Goal: Transaction & Acquisition: Purchase product/service

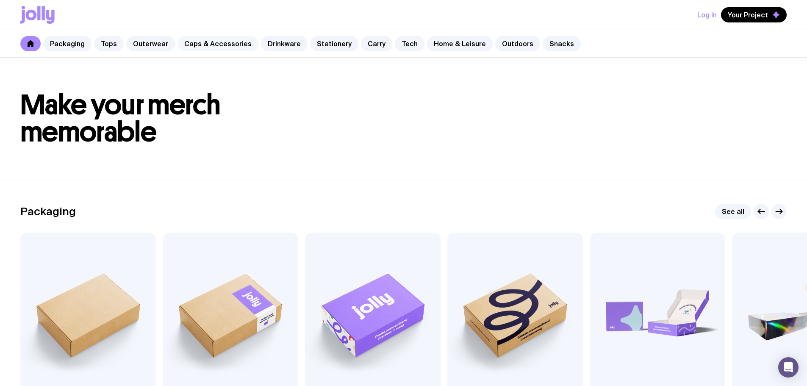
click at [193, 42] on link "Caps & Accessories" at bounding box center [217, 43] width 81 height 15
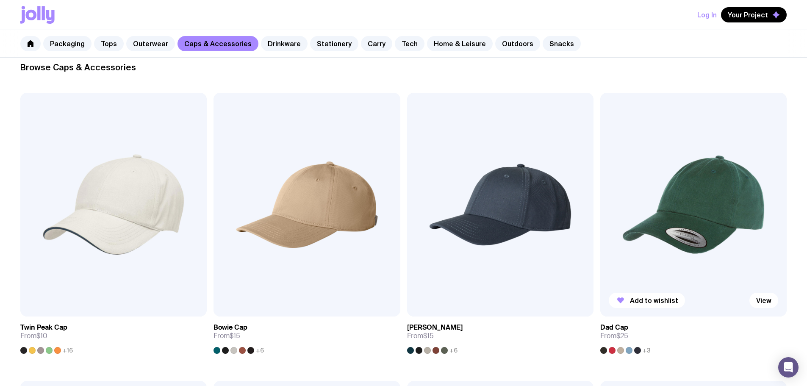
scroll to position [169, 0]
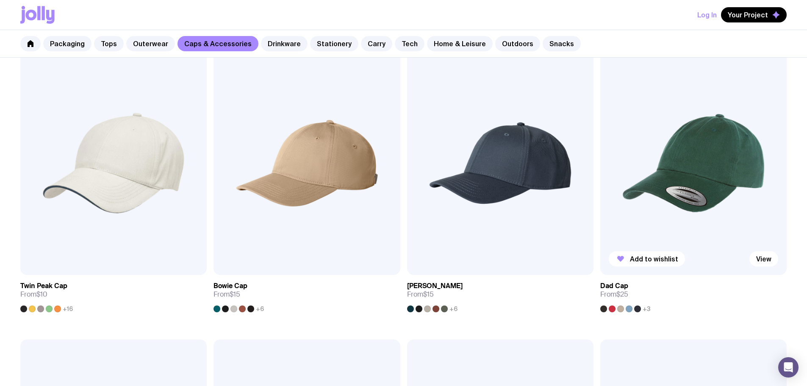
click at [600, 125] on img at bounding box center [693, 163] width 186 height 224
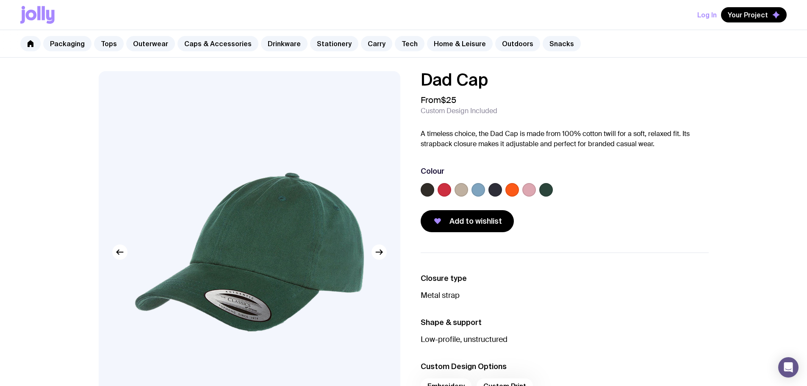
click at [488, 188] on label at bounding box center [495, 190] width 14 height 14
click at [0, 0] on input "radio" at bounding box center [0, 0] width 0 height 0
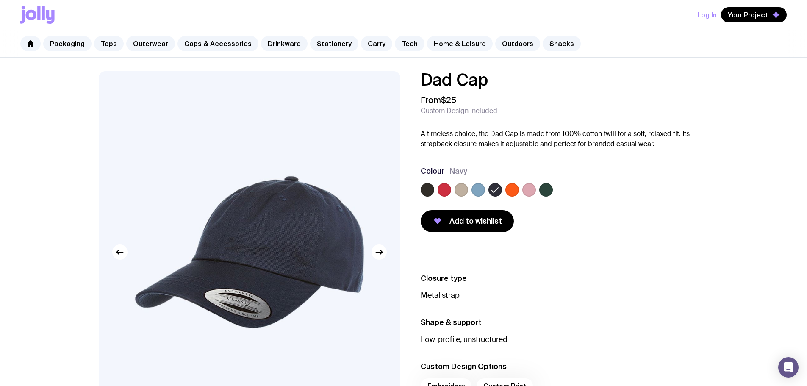
click at [511, 191] on label at bounding box center [512, 190] width 14 height 14
click at [0, 0] on input "radio" at bounding box center [0, 0] width 0 height 0
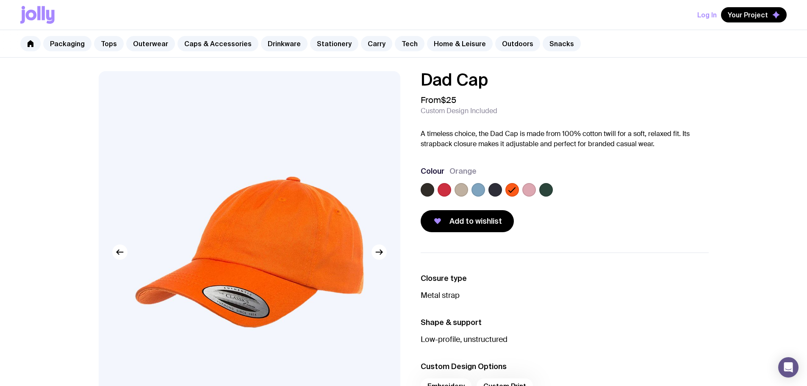
click at [529, 191] on label at bounding box center [529, 190] width 14 height 14
click at [0, 0] on input "radio" at bounding box center [0, 0] width 0 height 0
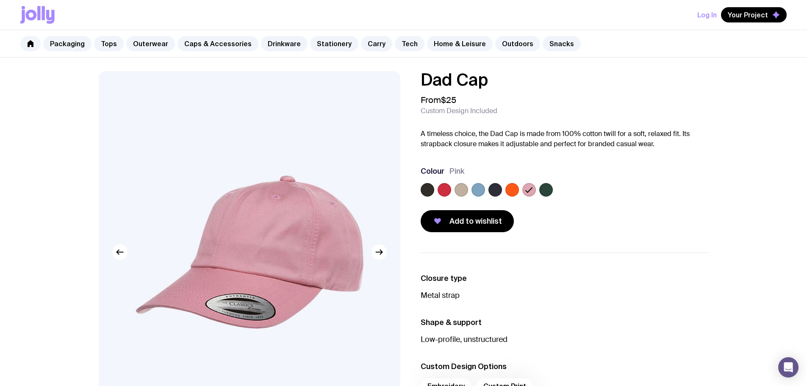
click at [547, 191] on label at bounding box center [546, 190] width 14 height 14
click at [0, 0] on input "radio" at bounding box center [0, 0] width 0 height 0
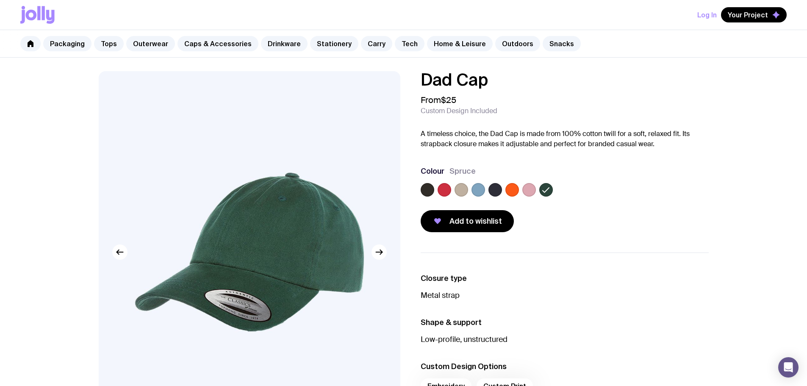
click at [438, 187] on label at bounding box center [444, 190] width 14 height 14
click at [0, 0] on input "radio" at bounding box center [0, 0] width 0 height 0
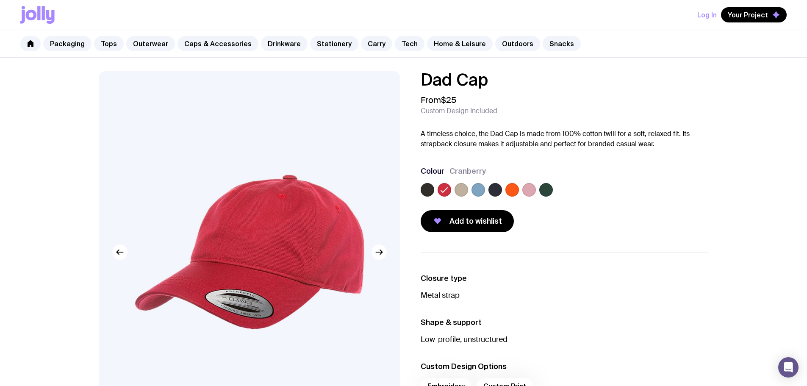
click at [421, 189] on label at bounding box center [427, 190] width 14 height 14
click at [0, 0] on input "radio" at bounding box center [0, 0] width 0 height 0
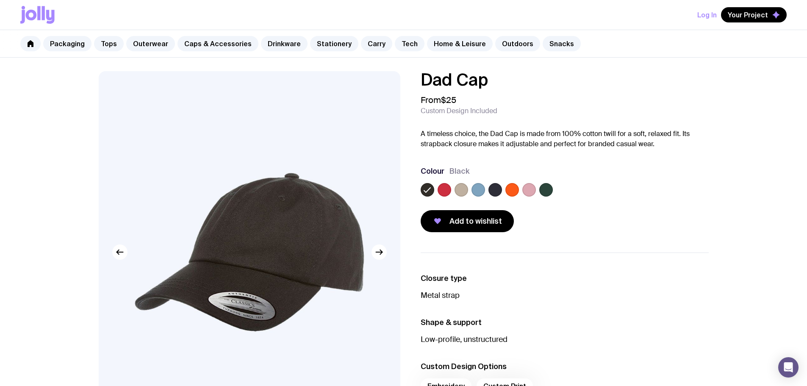
click at [456, 191] on label at bounding box center [461, 190] width 14 height 14
click at [0, 0] on input "radio" at bounding box center [0, 0] width 0 height 0
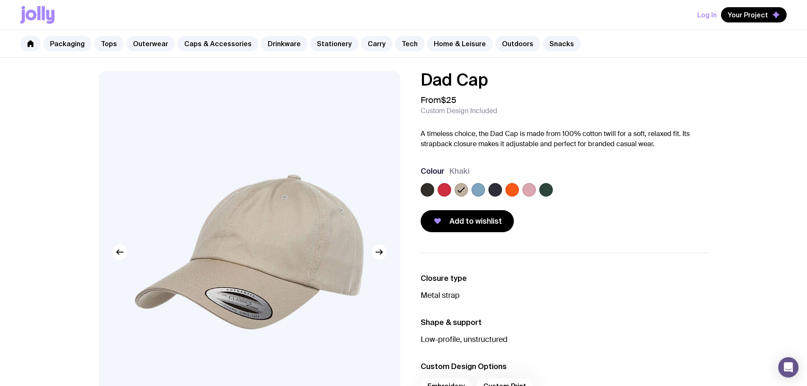
click at [476, 189] on label at bounding box center [478, 190] width 14 height 14
click at [0, 0] on input "radio" at bounding box center [0, 0] width 0 height 0
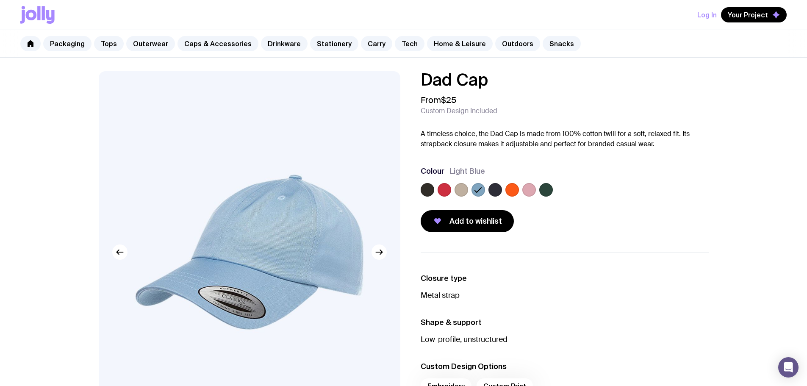
click at [492, 189] on label at bounding box center [495, 190] width 14 height 14
click at [0, 0] on input "radio" at bounding box center [0, 0] width 0 height 0
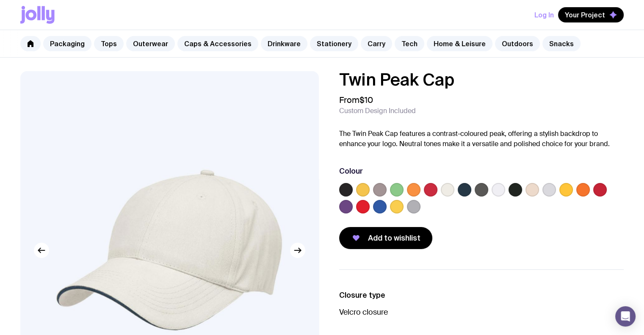
click at [347, 207] on label at bounding box center [346, 207] width 14 height 14
click at [0, 0] on input "radio" at bounding box center [0, 0] width 0 height 0
